Goal: Navigation & Orientation: Find specific page/section

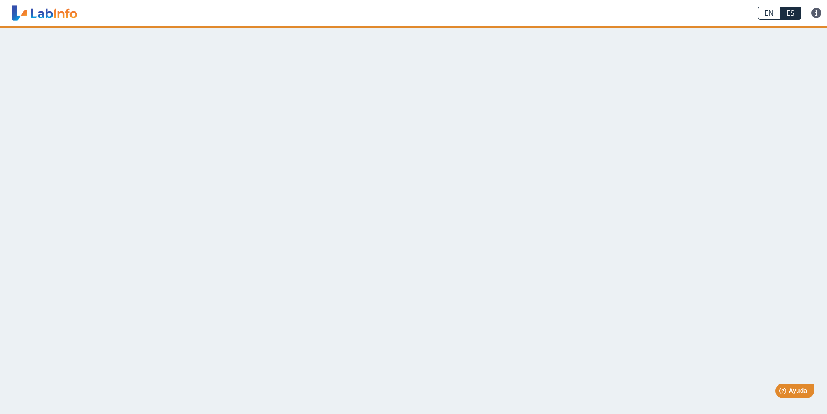
click at [792, 16] on link "ES" at bounding box center [790, 13] width 21 height 13
